Goal: Task Accomplishment & Management: Manage account settings

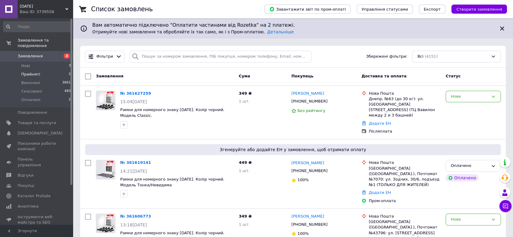
click at [41, 72] on li "Прийняті 2" at bounding box center [37, 74] width 74 height 8
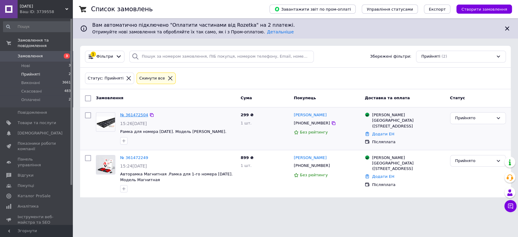
click at [130, 114] on link "№ 361472504" at bounding box center [134, 115] width 28 height 5
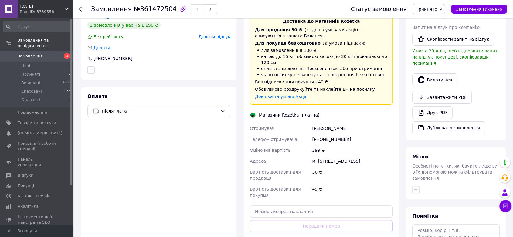
scroll to position [168, 0]
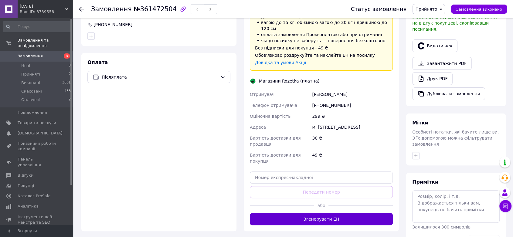
click at [328, 213] on button "Згенерувати ЕН" at bounding box center [321, 219] width 143 height 12
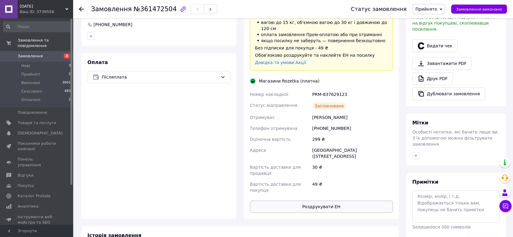
click at [314, 179] on div "49 ₴" at bounding box center [352, 187] width 83 height 17
click at [312, 194] on div "Доставка Редагувати Доставка до магазинів Rozetka Для продавця 30 ₴   (згідно з…" at bounding box center [321, 90] width 155 height 258
click at [313, 201] on button "Роздрукувати ЕН" at bounding box center [321, 207] width 143 height 12
click at [449, 39] on button "Видати чек" at bounding box center [434, 45] width 45 height 13
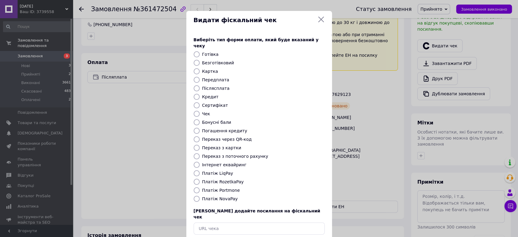
click at [214, 196] on label "Платіж NovaPay" at bounding box center [220, 198] width 36 height 5
click at [200, 196] on input "Платіж NovaPay" at bounding box center [197, 199] width 6 height 6
radio input "true"
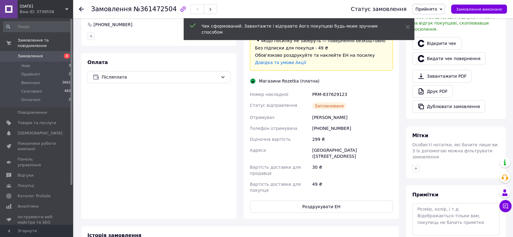
click at [443, 8] on span "Прийнято" at bounding box center [429, 9] width 32 height 10
click at [437, 19] on li "Виконано" at bounding box center [429, 21] width 32 height 9
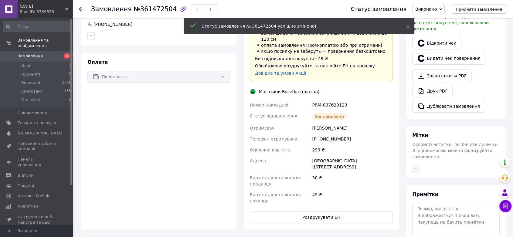
scroll to position [0, 0]
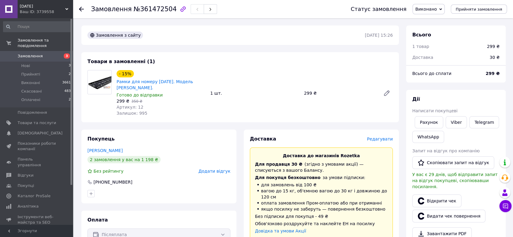
click at [47, 53] on span "Замовлення" at bounding box center [37, 55] width 39 height 5
